Goal: Task Accomplishment & Management: Manage account settings

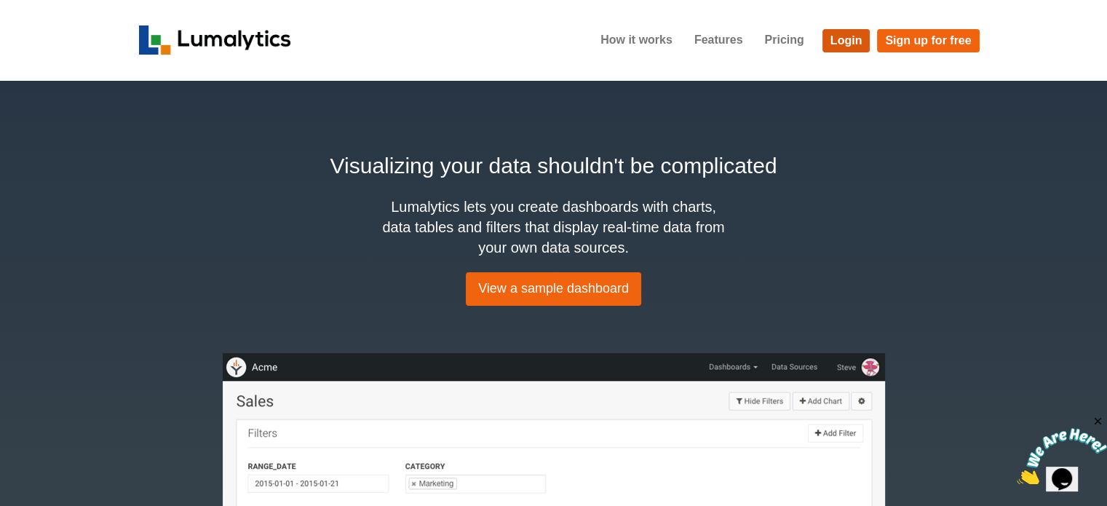
click at [846, 37] on link "Login" at bounding box center [846, 40] width 48 height 23
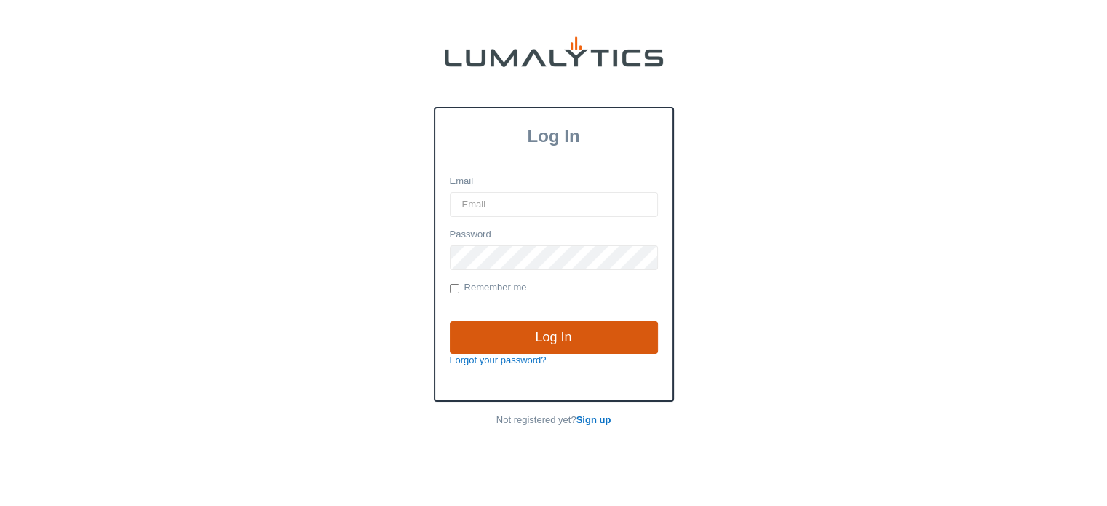
type input "[EMAIL_ADDRESS][DOMAIN_NAME]"
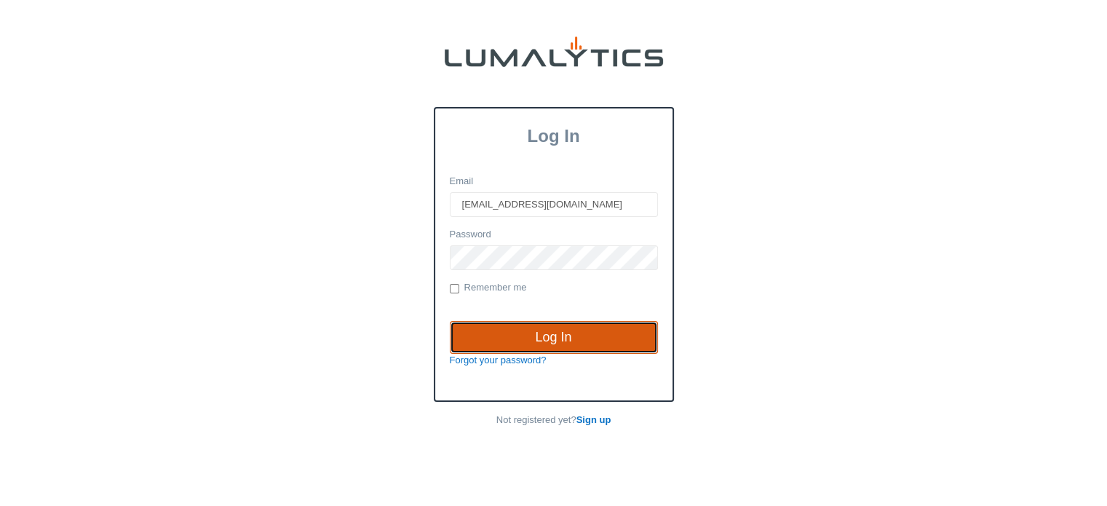
click at [551, 333] on input "Log In" at bounding box center [554, 337] width 208 height 33
